Goal: Task Accomplishment & Management: Use online tool/utility

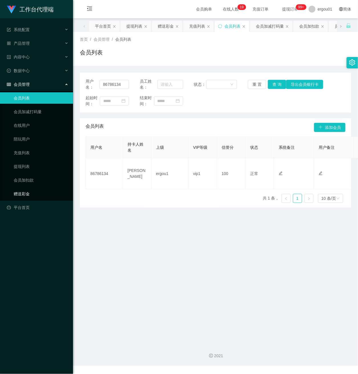
click at [29, 188] on link "赠送彩金" at bounding box center [41, 193] width 55 height 11
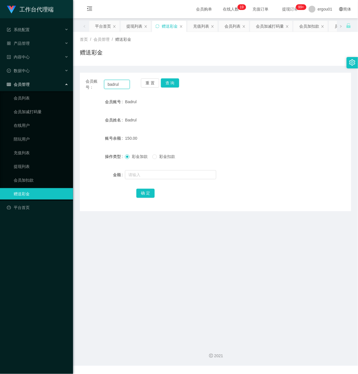
drag, startPoint x: 123, startPoint y: 85, endPoint x: 68, endPoint y: 83, distance: 55.1
click at [68, 83] on section "工作台代理端 系统配置 产品管理 产品列表 产品预设置 开奖记录 注单管理 即时注单 内容中心 数据中心 会员管理 会员列表 会员加减打码量 在线用户 陪玩用…" at bounding box center [179, 183] width 358 height 366
paste input "Yogeshkumar122"
click at [171, 84] on button "查 询" at bounding box center [170, 82] width 18 height 9
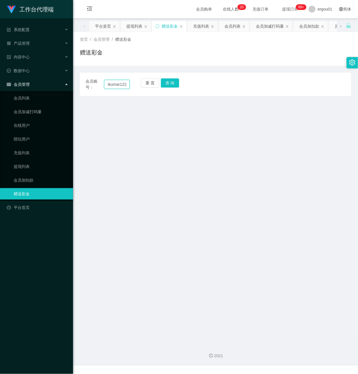
drag, startPoint x: 106, startPoint y: 84, endPoint x: 221, endPoint y: 115, distance: 118.4
click at [221, 115] on main "关闭左侧 关闭右侧 关闭其它 刷新页面 平台首页 提现列表 赠送彩金 充值列表 会员列表 会员加减打码量 会员加扣款 员工统计 产品预设置 首页 / 会员管理…" at bounding box center [215, 178] width 285 height 321
paste input "3"
type input "Yogeshkumar123"
click at [172, 82] on button "查 询" at bounding box center [170, 82] width 18 height 9
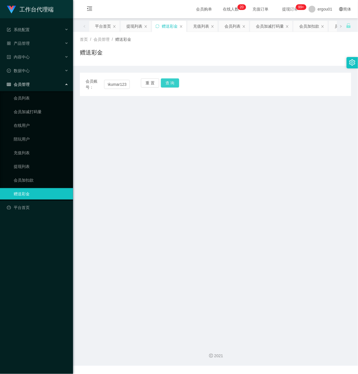
scroll to position [0, 0]
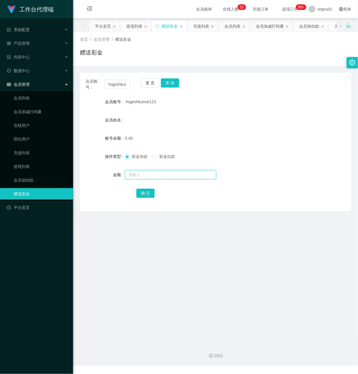
drag, startPoint x: 133, startPoint y: 175, endPoint x: 137, endPoint y: 177, distance: 4.2
click at [133, 175] on input "text" at bounding box center [170, 174] width 91 height 9
type input "100"
click at [147, 193] on button "确 定" at bounding box center [145, 193] width 18 height 9
click at [165, 80] on button "查 询" at bounding box center [170, 82] width 18 height 9
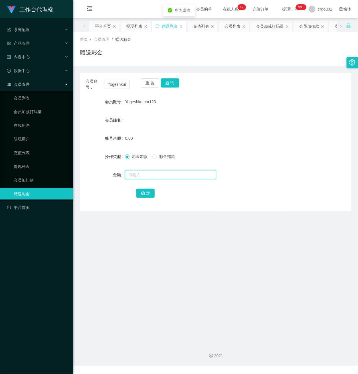
click at [139, 177] on input "text" at bounding box center [170, 174] width 91 height 9
click at [141, 171] on input "text" at bounding box center [170, 174] width 91 height 9
type input "100"
click at [144, 192] on button "确 定" at bounding box center [145, 193] width 18 height 9
click at [26, 42] on span "产品管理" at bounding box center [18, 43] width 23 height 5
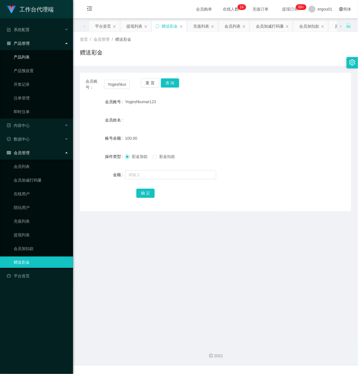
click at [30, 56] on link "产品列表" at bounding box center [41, 56] width 55 height 11
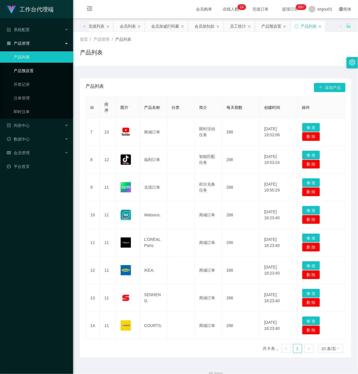
click at [32, 67] on link "产品预设置" at bounding box center [41, 70] width 55 height 11
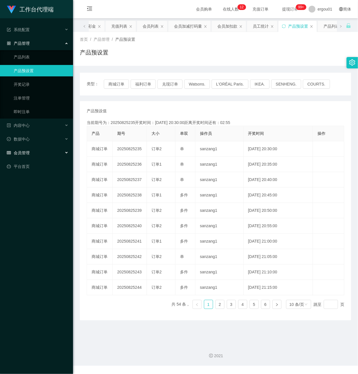
click at [20, 151] on span "会员管理" at bounding box center [18, 153] width 23 height 5
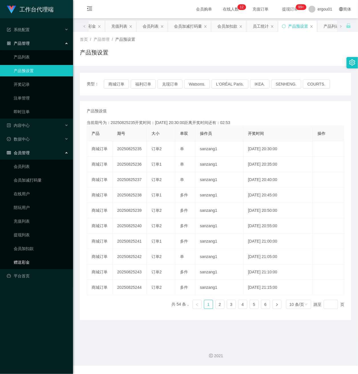
click at [27, 257] on link "赠送彩金" at bounding box center [41, 262] width 55 height 11
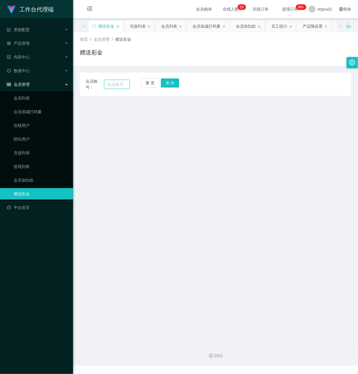
click at [112, 84] on input "text" at bounding box center [117, 84] width 26 height 9
paste input "Yogeshkumar123"
type input "Yogeshkumar123"
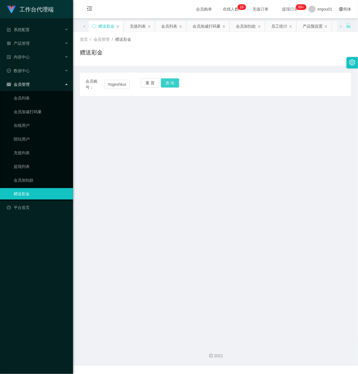
click at [172, 82] on button "查 询" at bounding box center [170, 82] width 18 height 9
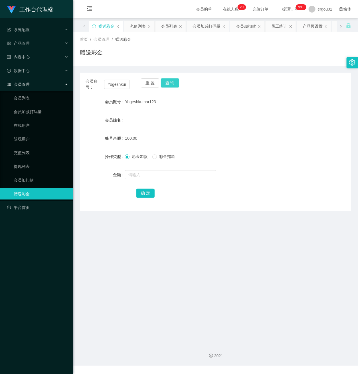
click at [171, 83] on button "查 询" at bounding box center [170, 82] width 18 height 9
drag, startPoint x: 106, startPoint y: 85, endPoint x: 145, endPoint y: 86, distance: 39.4
click at [145, 85] on div "会员账号： Yogeshkumar123 重 置 查 询" at bounding box center [215, 84] width 271 height 12
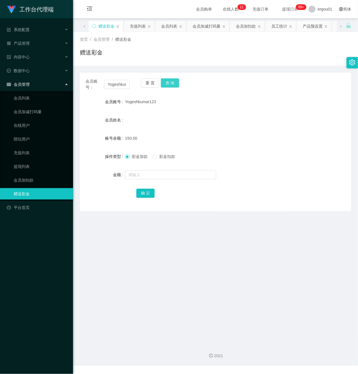
click at [169, 83] on button "查 询" at bounding box center [170, 82] width 18 height 9
click at [171, 82] on button "查 询" at bounding box center [170, 82] width 18 height 9
click at [169, 83] on button "查 询" at bounding box center [170, 82] width 18 height 9
click at [171, 83] on button "查 询" at bounding box center [170, 82] width 18 height 9
click at [171, 82] on button "查 询" at bounding box center [170, 82] width 18 height 9
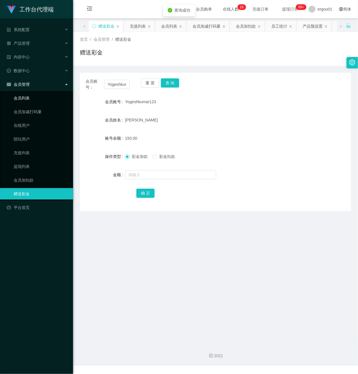
drag, startPoint x: 22, startPoint y: 95, endPoint x: 278, endPoint y: 122, distance: 257.9
click at [21, 95] on link "会员列表" at bounding box center [41, 97] width 55 height 11
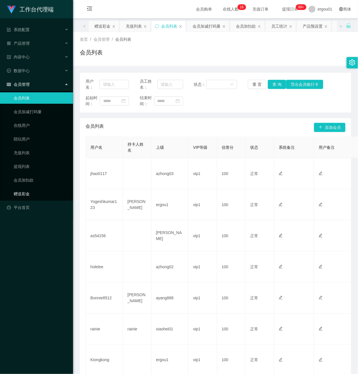
click at [30, 188] on link "赠送彩金" at bounding box center [41, 193] width 55 height 11
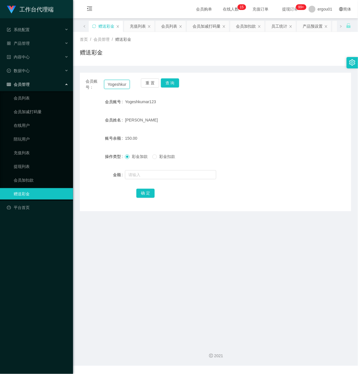
scroll to position [0, 12]
drag, startPoint x: 105, startPoint y: 84, endPoint x: 163, endPoint y: 93, distance: 58.9
click at [163, 93] on div "会员账号： Yogeshkumar123 重 置 查 询 会员账号 Yogeshkumar123 会员姓名 [PERSON_NAME] 账号余额 150.00…" at bounding box center [215, 142] width 271 height 139
drag, startPoint x: 27, startPoint y: 92, endPoint x: 93, endPoint y: 102, distance: 67.5
click at [27, 92] on link "会员列表" at bounding box center [41, 97] width 55 height 11
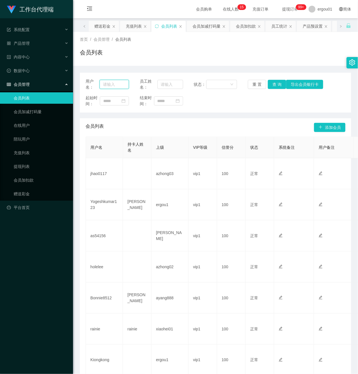
click at [116, 85] on input "text" at bounding box center [114, 84] width 29 height 9
paste input "Yogeshkumar123"
type input "Yogeshkumar123"
click at [276, 84] on button "查 询" at bounding box center [277, 84] width 18 height 9
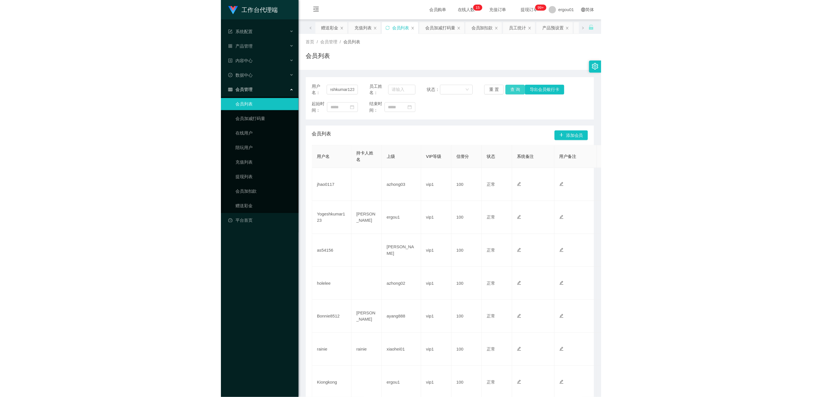
scroll to position [0, 0]
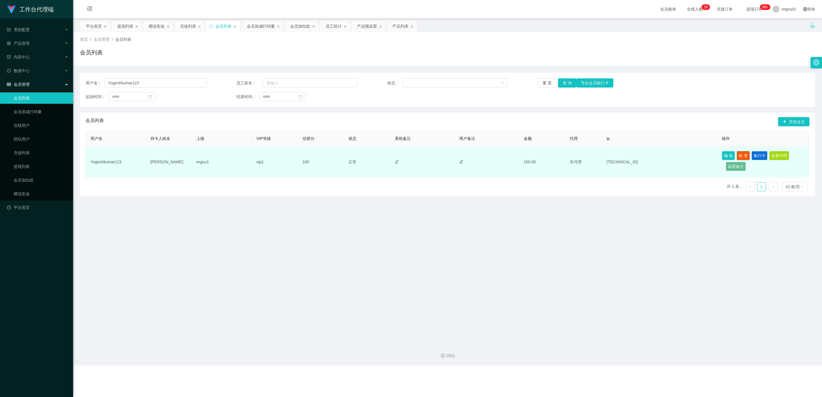
click at [358, 157] on button "账 变" at bounding box center [742, 155] width 13 height 9
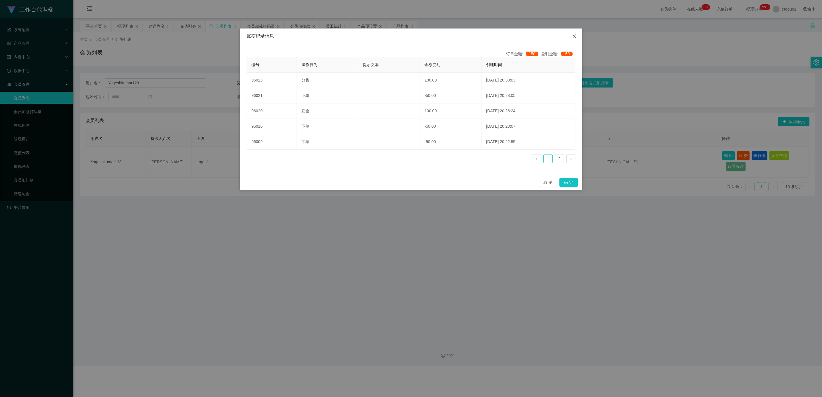
click at [358, 37] on icon "图标: close" at bounding box center [574, 36] width 5 height 5
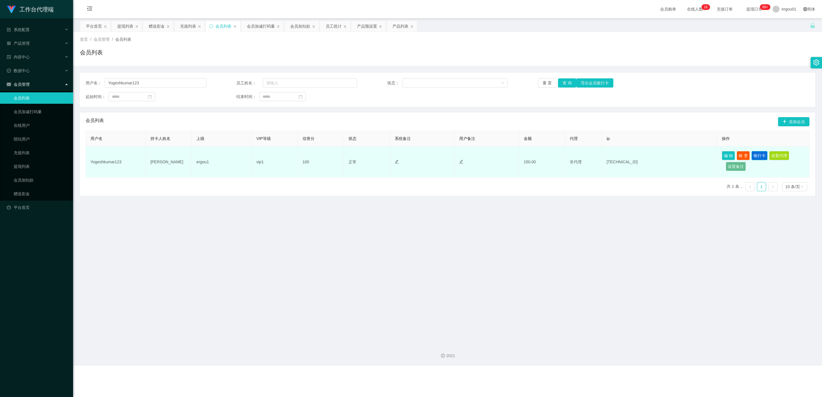
click at [358, 156] on button "银行卡" at bounding box center [759, 155] width 16 height 9
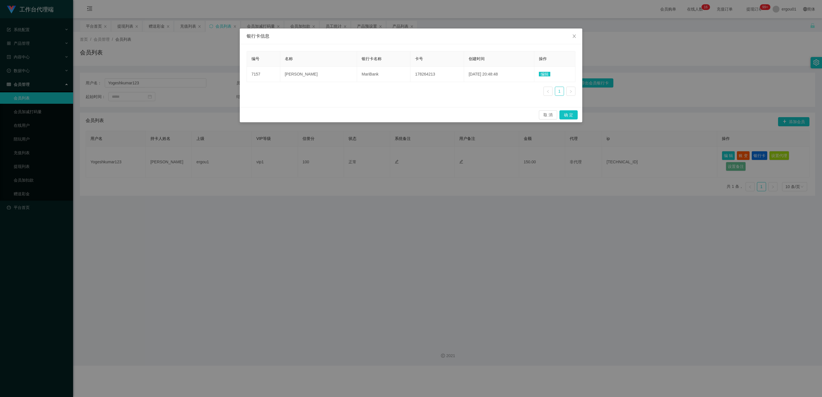
drag, startPoint x: 472, startPoint y: 245, endPoint x: 480, endPoint y: 239, distance: 10.2
click at [358, 245] on div "银行卡信息 编号 名称 银行卡名称 卡号 创建时间 操作 7157 [PERSON_NAME] 178264213 [DATE] 20:48:48 编辑 1 …" at bounding box center [411, 198] width 822 height 397
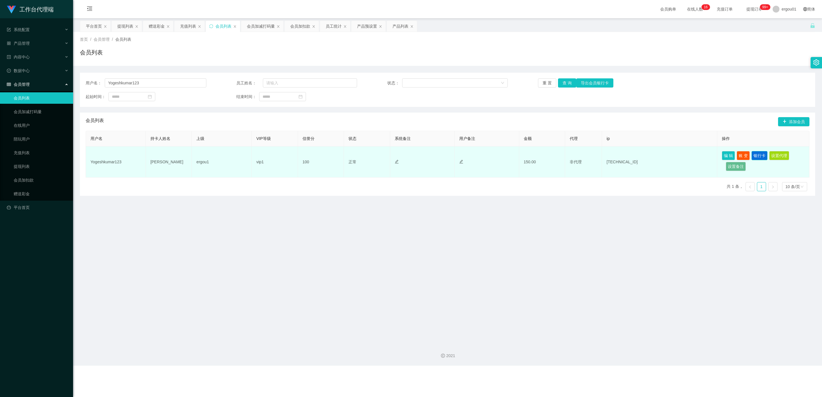
drag, startPoint x: 755, startPoint y: 157, endPoint x: 747, endPoint y: 157, distance: 8.3
click at [358, 157] on button "银行卡" at bounding box center [759, 155] width 16 height 9
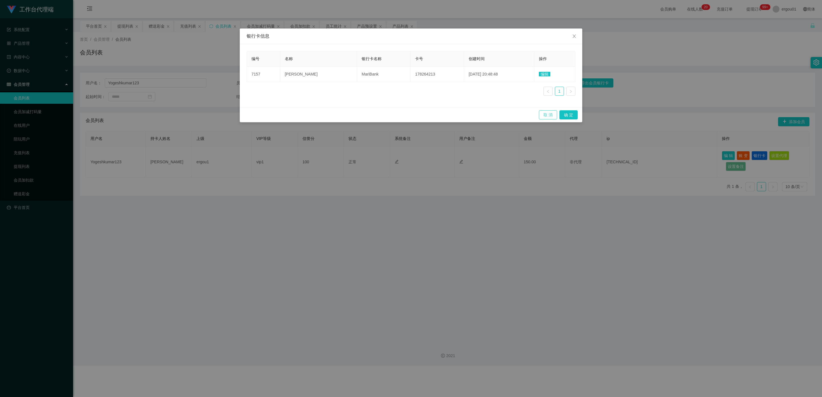
drag, startPoint x: 545, startPoint y: 115, endPoint x: 364, endPoint y: 138, distance: 182.9
click at [358, 114] on button "取 消" at bounding box center [548, 114] width 18 height 9
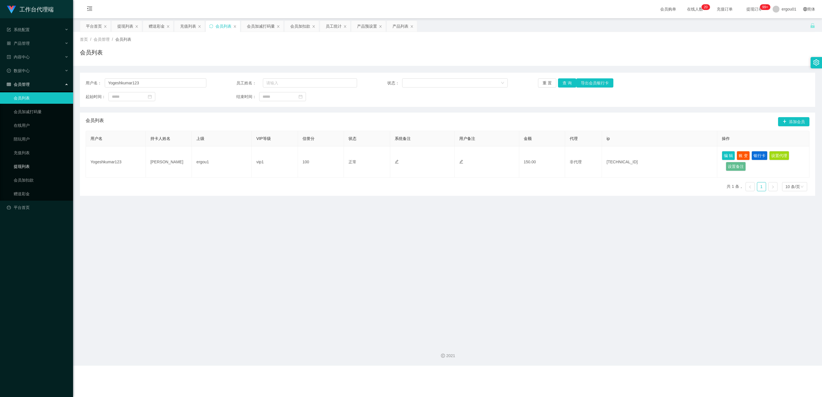
click at [22, 161] on link "提现列表" at bounding box center [41, 166] width 55 height 11
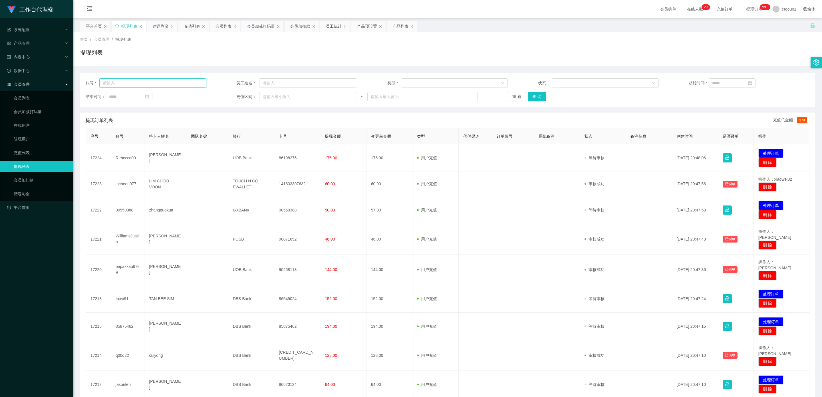
click at [143, 83] on input "text" at bounding box center [152, 82] width 107 height 9
paste input "Yogeshkumar123"
click at [358, 97] on button "查 询" at bounding box center [536, 96] width 18 height 9
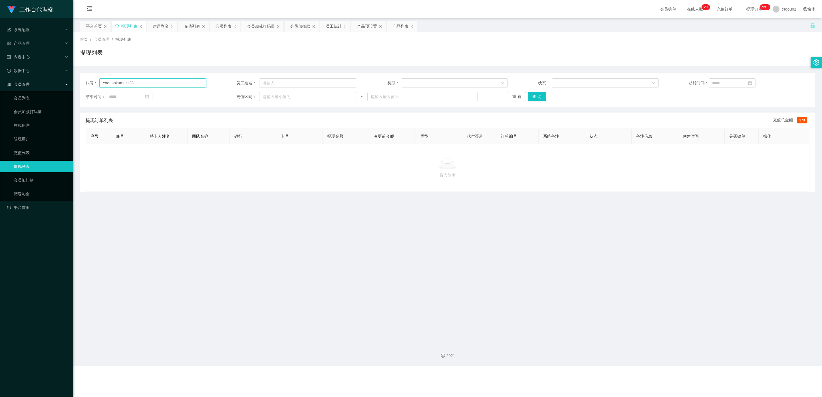
drag, startPoint x: 144, startPoint y: 82, endPoint x: 0, endPoint y: 82, distance: 144.1
click at [0, 82] on section "工作台代理端 系统配置 产品管理 产品列表 产品预设置 开奖记录 注单管理 即时注单 内容中心 数据中心 会员管理 会员列表 会员加减打码量 在线用户 陪玩用…" at bounding box center [411, 183] width 822 height 366
paste input "How to set withdrawal password??"
type input "How to set withdrawal password??"
click at [33, 162] on link "提现列表" at bounding box center [41, 166] width 55 height 11
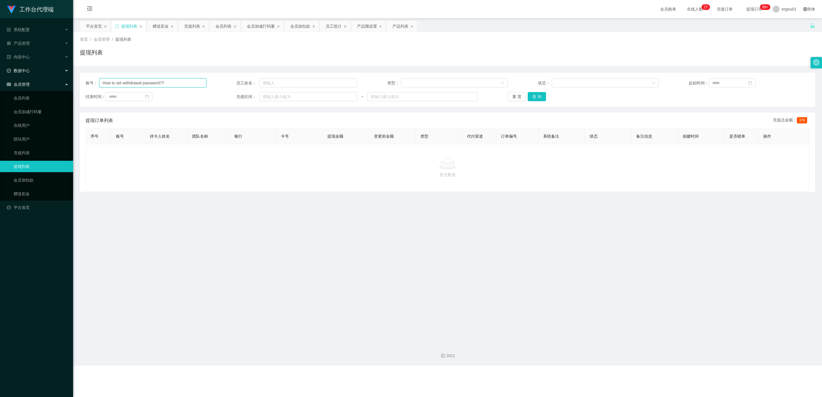
drag, startPoint x: 178, startPoint y: 85, endPoint x: 0, endPoint y: 64, distance: 179.3
click at [0, 64] on section "工作台代理端 系统配置 产品管理 产品列表 产品预设置 开奖记录 注单管理 即时注单 内容中心 数据中心 会员管理 会员列表 会员加减打码量 在线用户 陪玩用…" at bounding box center [411, 183] width 822 height 366
click at [25, 176] on link "会员加扣款" at bounding box center [41, 180] width 55 height 11
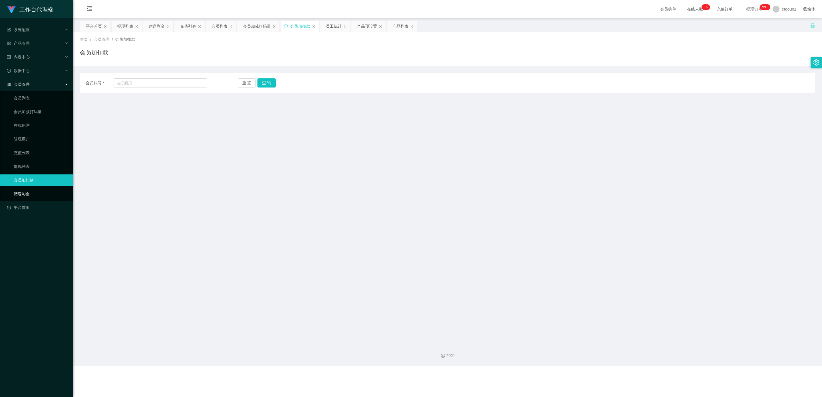
click at [16, 188] on link "赠送彩金" at bounding box center [41, 193] width 55 height 11
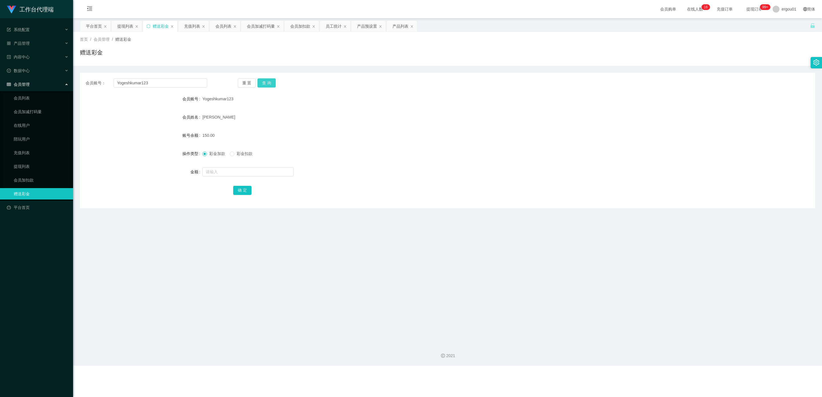
click at [272, 80] on button "查 询" at bounding box center [266, 82] width 18 height 9
drag, startPoint x: 153, startPoint y: 83, endPoint x: 92, endPoint y: 92, distance: 60.8
click at [14, 76] on section "工作台代理端 系统配置 产品管理 产品列表 产品预设置 开奖记录 注单管理 即时注单 内容中心 数据中心 会员管理 会员列表 会员加减打码量 在线用户 陪玩用…" at bounding box center [411, 183] width 822 height 366
click at [259, 82] on button "查 询" at bounding box center [266, 82] width 18 height 9
click at [25, 92] on link "会员列表" at bounding box center [41, 97] width 55 height 11
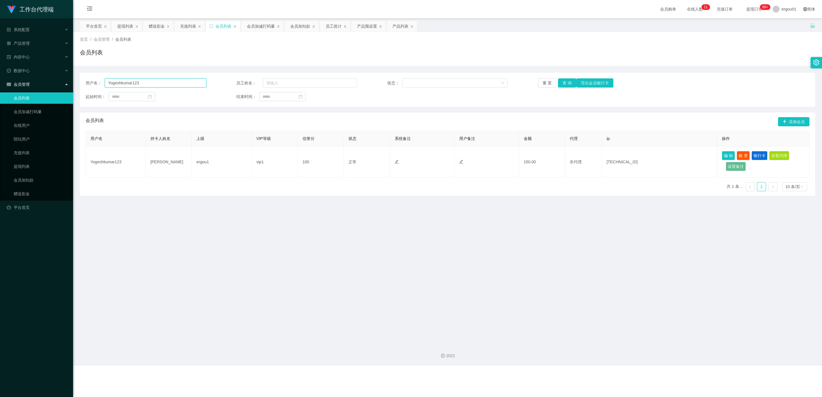
drag, startPoint x: 143, startPoint y: 83, endPoint x: 93, endPoint y: 82, distance: 50.0
click at [93, 82] on div "用户名： Yogeshkumar123" at bounding box center [146, 82] width 121 height 9
drag, startPoint x: 740, startPoint y: 156, endPoint x: 696, endPoint y: 156, distance: 44.5
click at [358, 156] on button "账 变" at bounding box center [742, 155] width 13 height 9
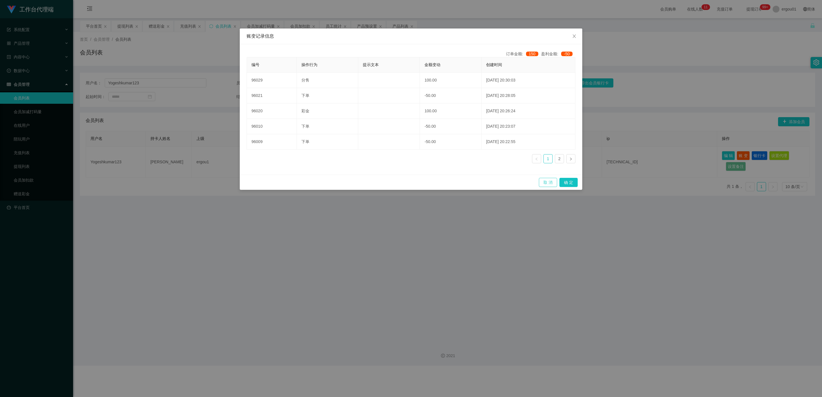
click at [358, 182] on button "取 消" at bounding box center [548, 182] width 18 height 9
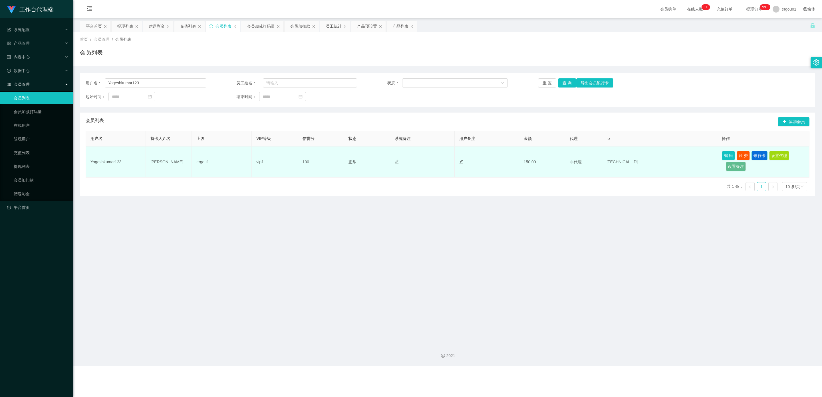
click at [358, 155] on button "银行卡" at bounding box center [759, 155] width 16 height 9
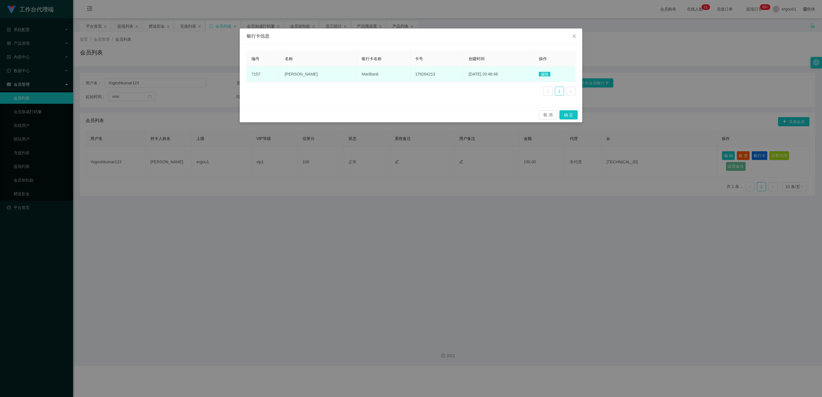
click at [358, 74] on td "178264213" at bounding box center [436, 74] width 53 height 15
copy tr "[PERSON_NAME] 178264213"
drag, startPoint x: 426, startPoint y: 74, endPoint x: 282, endPoint y: 76, distance: 144.7
click at [282, 76] on tr "7157 [PERSON_NAME] 178264213 [DATE] 20:48:48 编辑" at bounding box center [411, 74] width 328 height 15
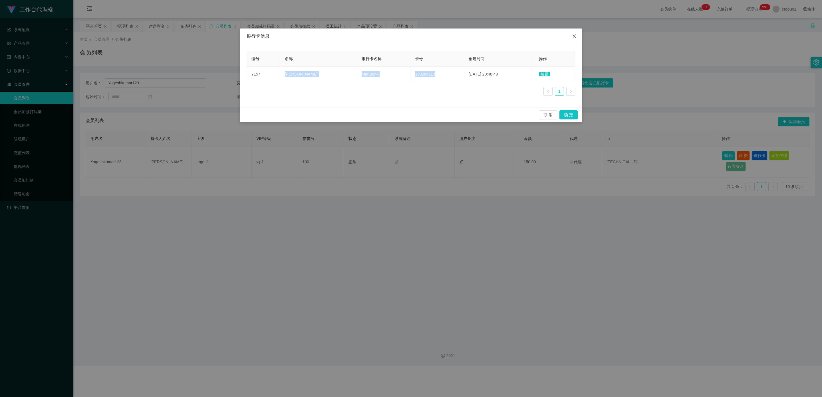
drag, startPoint x: 578, startPoint y: 36, endPoint x: 771, endPoint y: 1, distance: 196.6
click at [358, 36] on span "Close" at bounding box center [574, 37] width 16 height 16
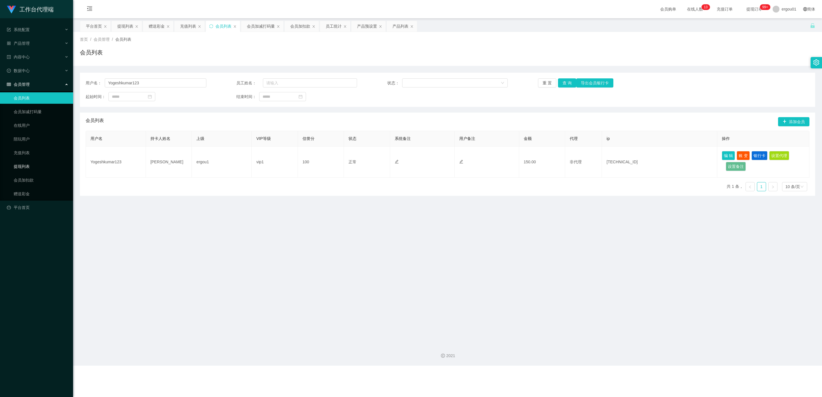
click at [23, 162] on link "提现列表" at bounding box center [41, 166] width 55 height 11
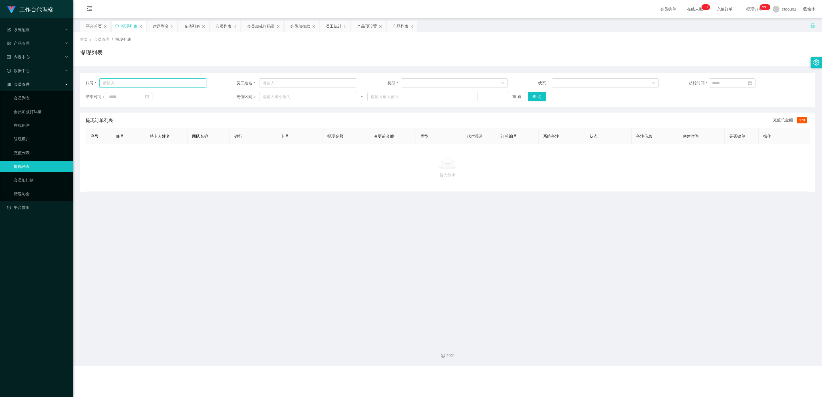
click at [137, 84] on input "text" at bounding box center [152, 82] width 107 height 9
paste input "Yogeshkumar123"
type input "Yogeshkumar123"
drag, startPoint x: 532, startPoint y: 98, endPoint x: 525, endPoint y: 110, distance: 14.3
click at [358, 98] on button "查 询" at bounding box center [536, 96] width 18 height 9
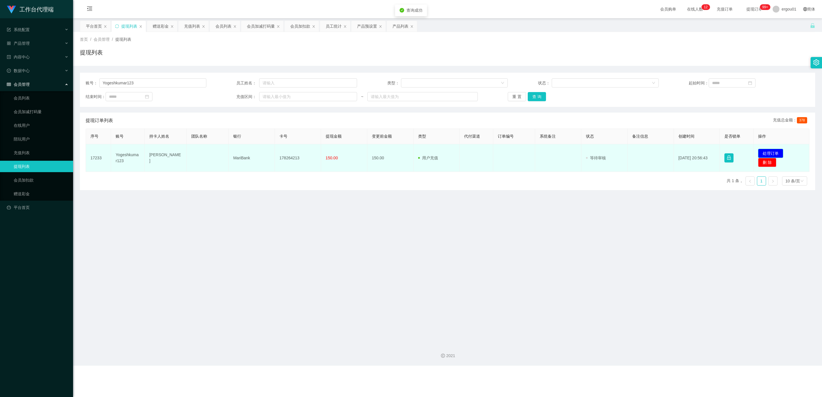
click at [358, 152] on button "处理订单" at bounding box center [770, 153] width 25 height 9
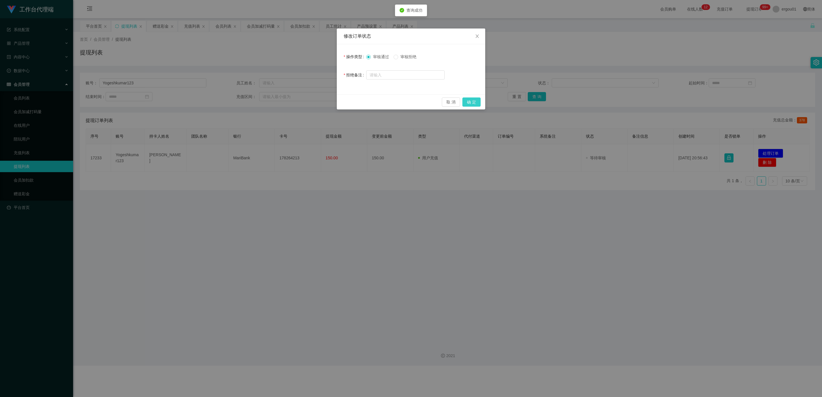
click at [358, 102] on button "确 定" at bounding box center [471, 102] width 18 height 9
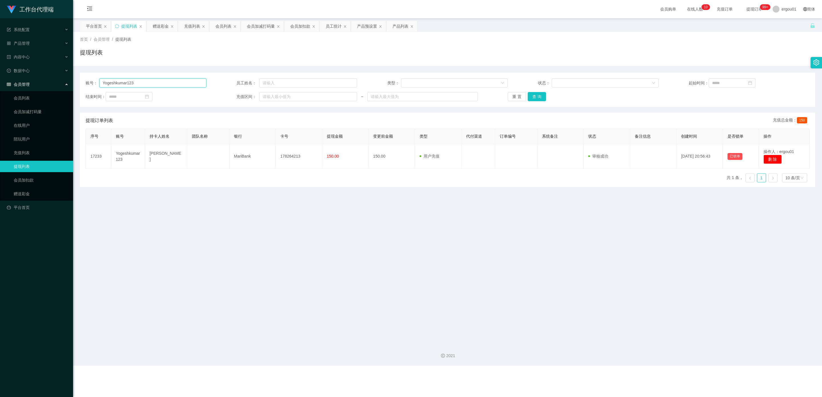
click at [145, 86] on input "Yogeshkumar123" at bounding box center [152, 82] width 107 height 9
